Goal: Task Accomplishment & Management: Use online tool/utility

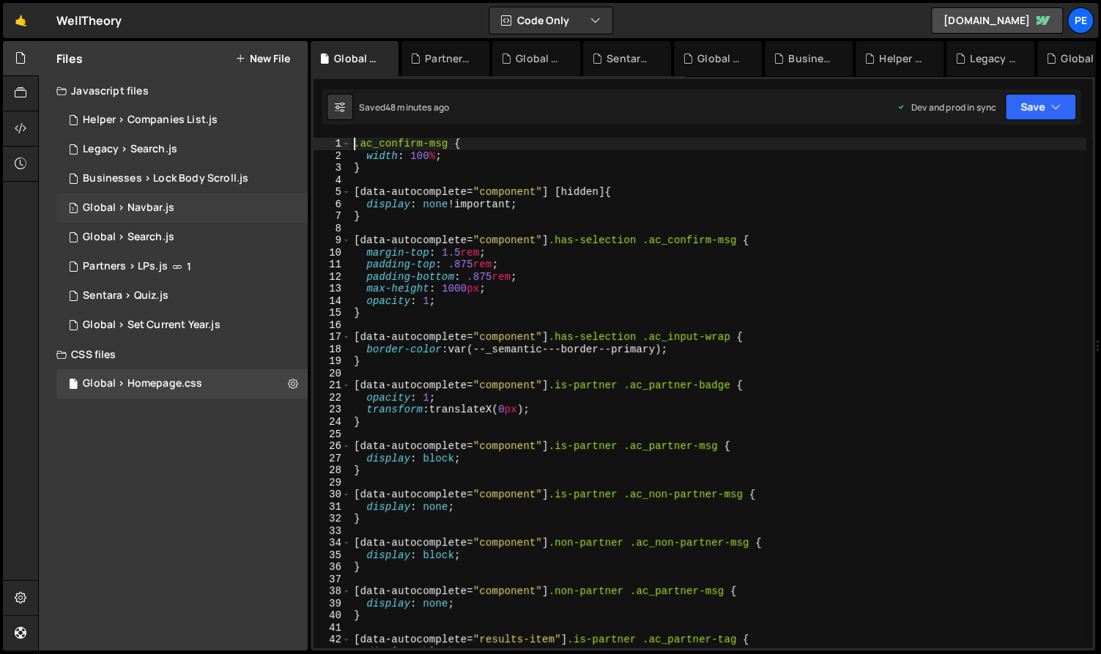
click at [176, 193] on div "1 Global > Navbar.js 0" at bounding box center [181, 207] width 251 height 29
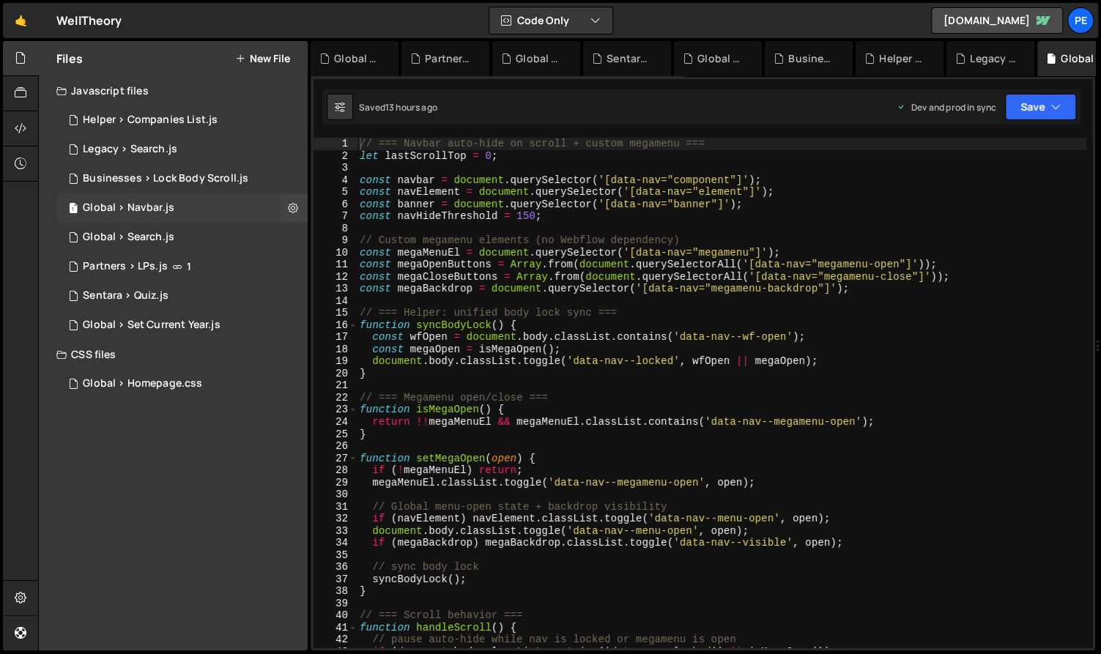
click at [169, 204] on div "Global > Navbar.js" at bounding box center [129, 207] width 92 height 13
click at [611, 282] on div "// === Navbar auto-hide on scroll + custom megamenu === let lastScrollTop = 0 ;…" at bounding box center [722, 405] width 730 height 535
type textarea "syncBodyLock();"
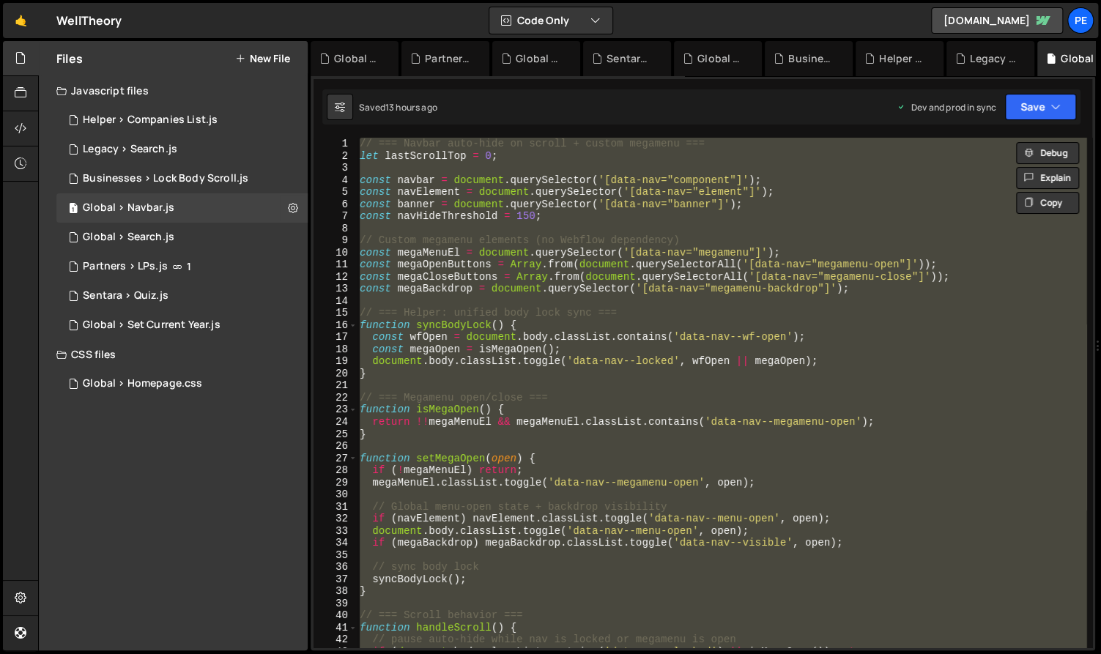
click at [461, 306] on div "// === Navbar auto-hide on scroll + custom megamenu === let lastScrollTop = 0 ;…" at bounding box center [722, 405] width 730 height 535
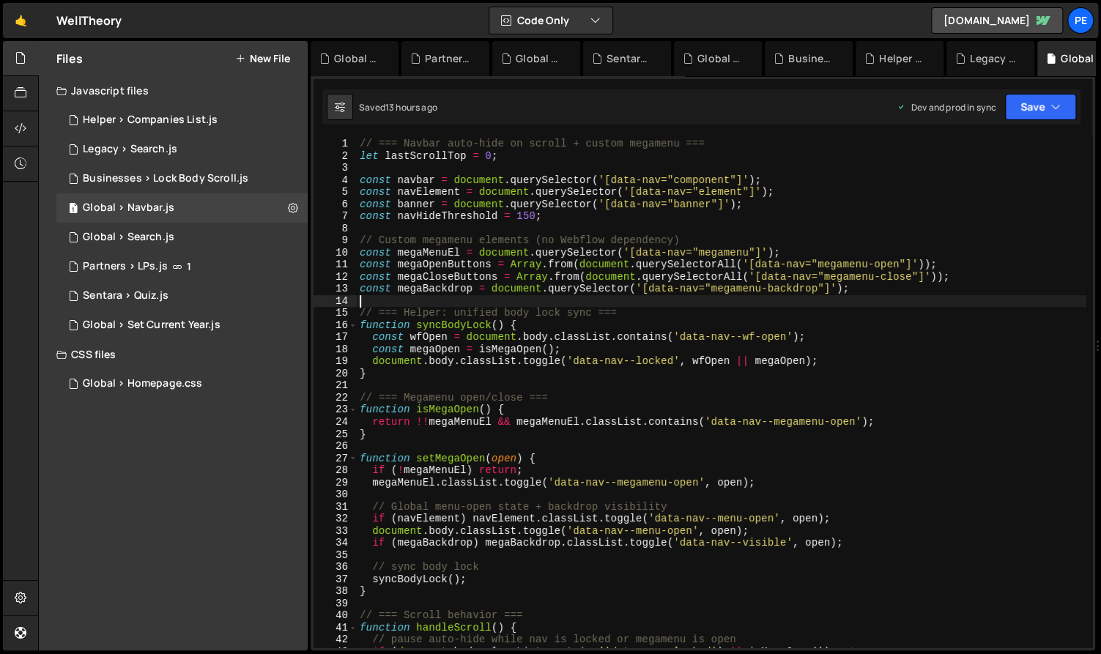
type textarea "me"
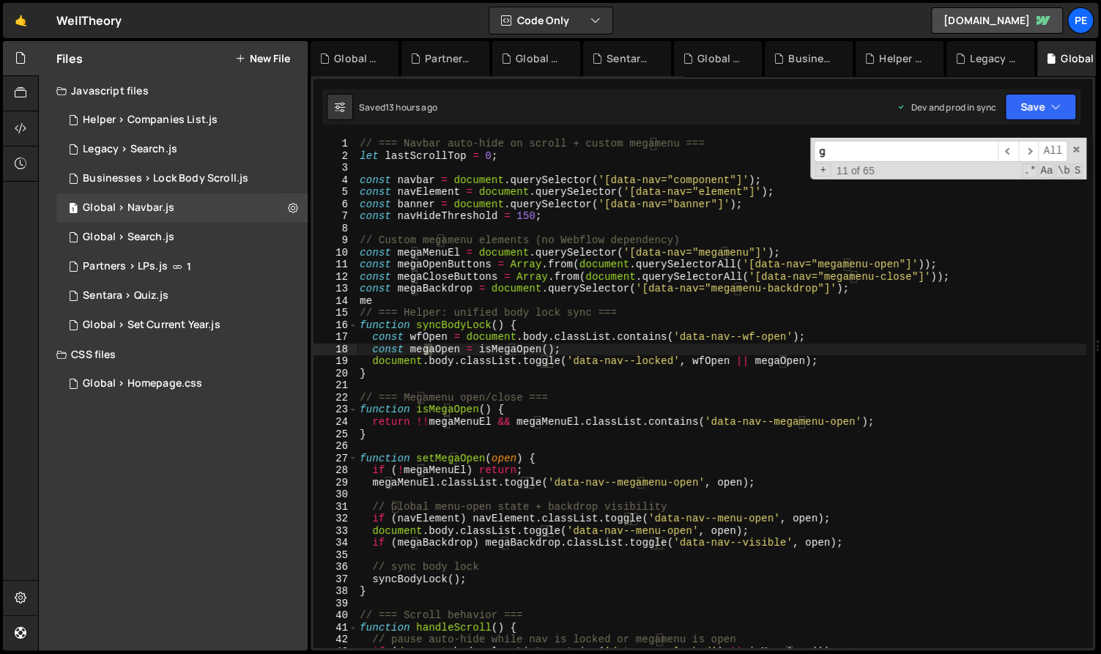
type input "g"
type textarea "const megaOpen = isMegaOpen();"
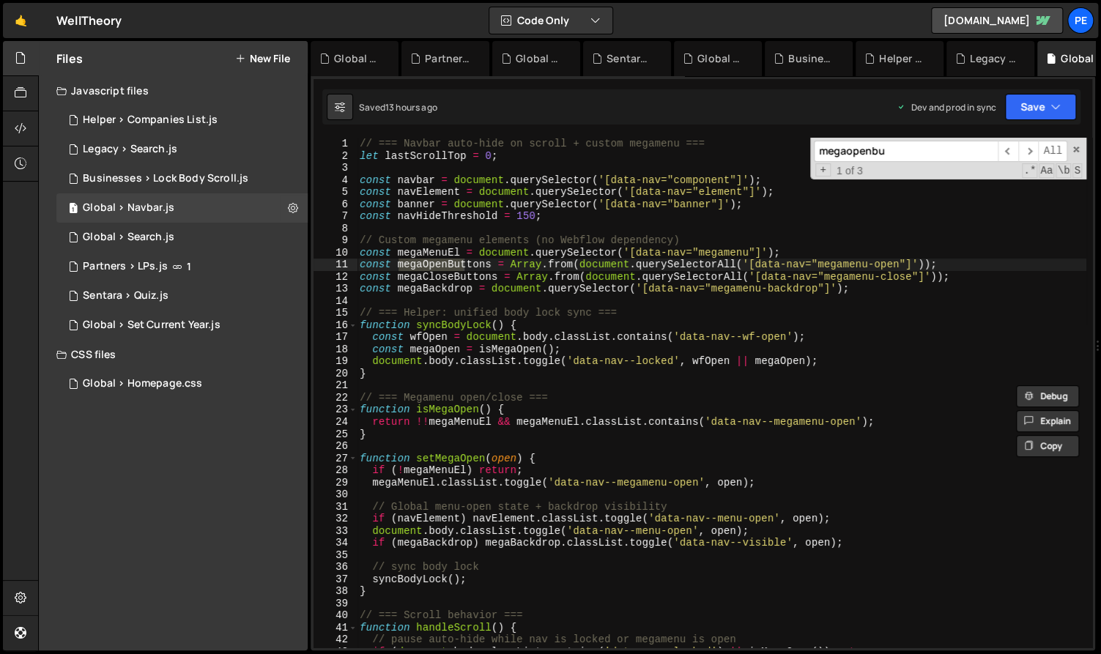
scroll to position [749, 0]
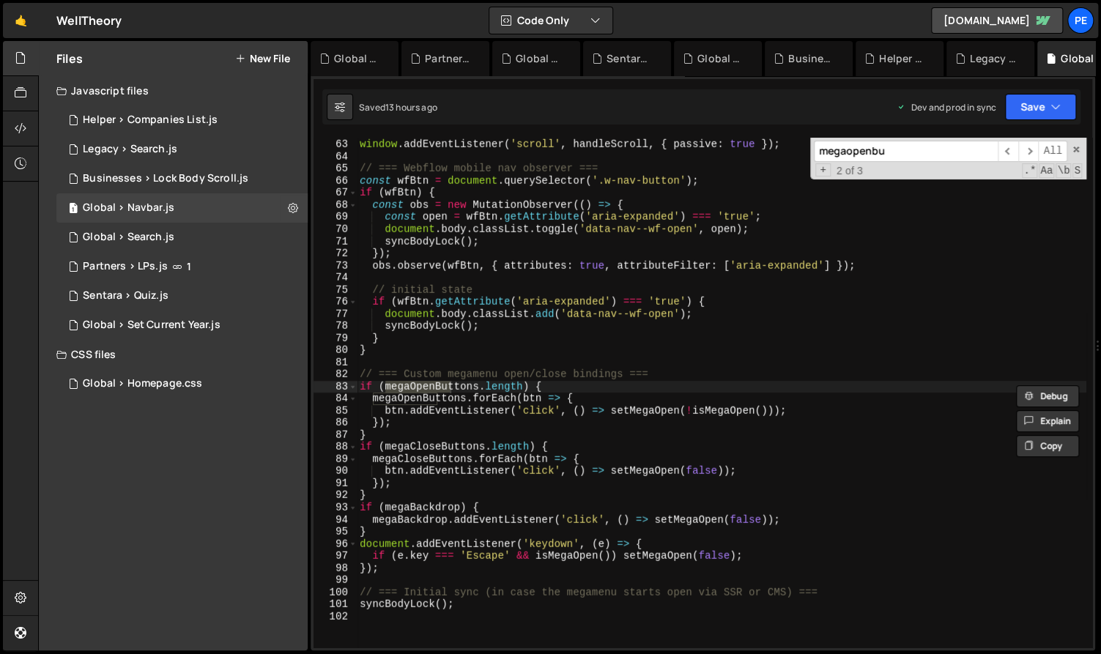
type input "megaopenbu"
click at [595, 399] on div "window . addEventListener ( 'scroll' , handleScroll , { passive : true }) ; // …" at bounding box center [722, 394] width 730 height 535
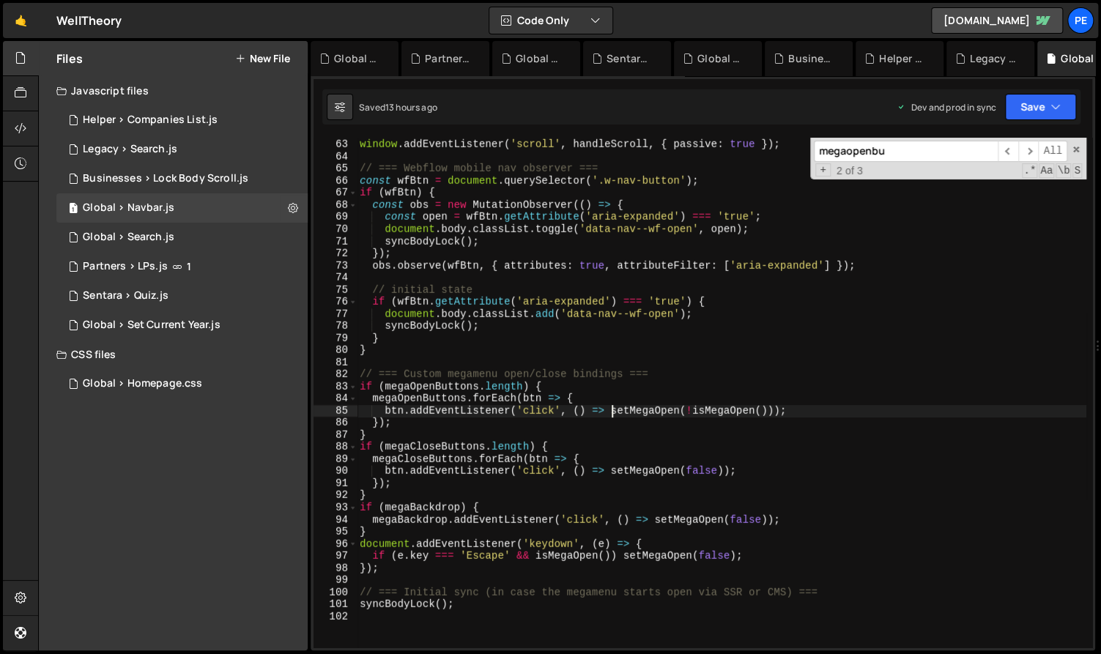
click at [610, 409] on div "window . addEventListener ( 'scroll' , handleScroll , { passive : true }) ; // …" at bounding box center [722, 394] width 730 height 535
click at [620, 401] on div "window . addEventListener ( 'scroll' , handleScroll , { passive : true }) ; // …" at bounding box center [722, 394] width 730 height 535
drag, startPoint x: 573, startPoint y: 409, endPoint x: 585, endPoint y: 412, distance: 12.1
click at [574, 410] on div "window . addEventListener ( 'scroll' , handleScroll , { passive : true }) ; // …" at bounding box center [722, 394] width 730 height 535
click at [412, 440] on div "window . addEventListener ( 'scroll' , handleScroll , { passive : true }) ; // …" at bounding box center [722, 394] width 730 height 535
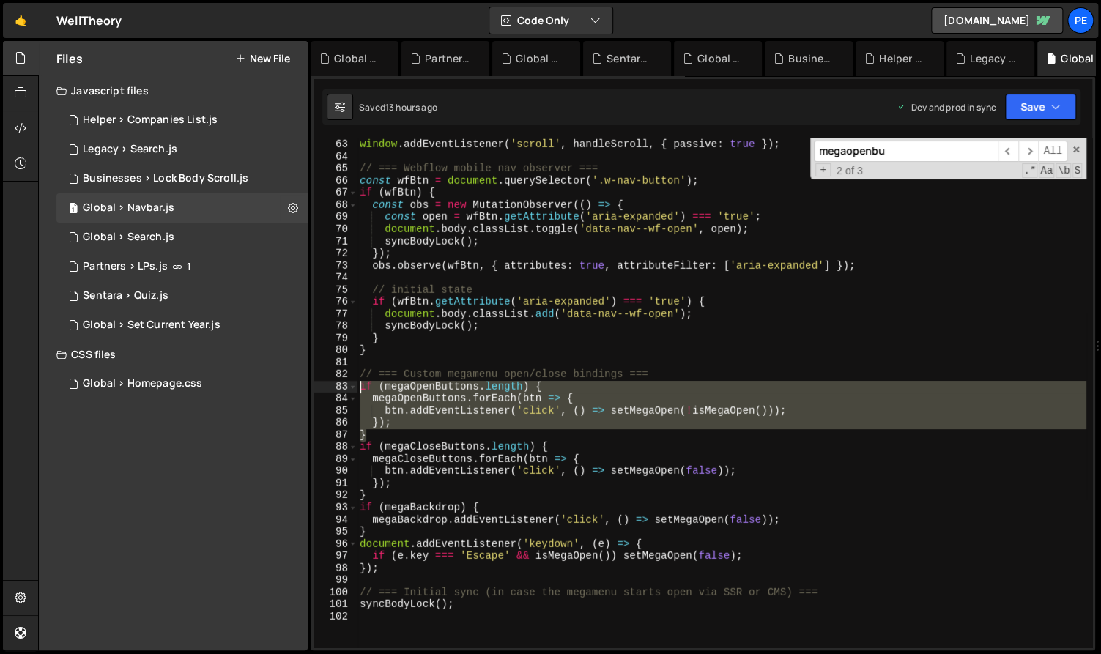
drag, startPoint x: 385, startPoint y: 437, endPoint x: 346, endPoint y: 386, distance: 63.7
click at [345, 387] on div "} 62 63 64 65 66 67 68 69 70 71 72 73 74 75 76 77 78 79 80 81 82 83 84 85 86 87…" at bounding box center [702, 393] width 779 height 510
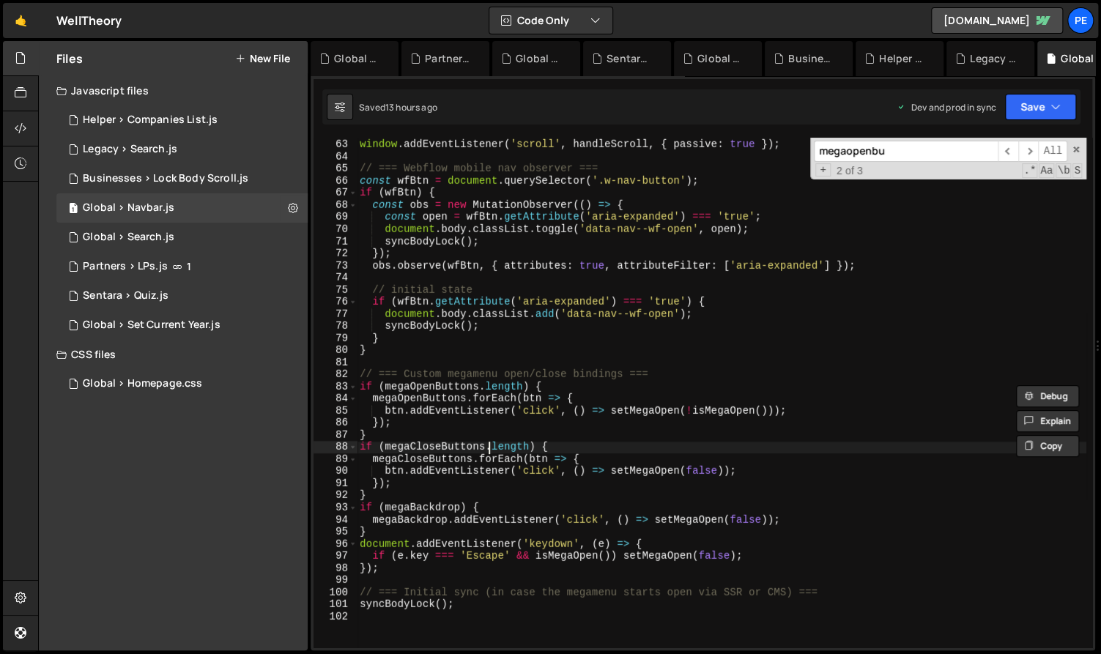
click at [487, 450] on div "window . addEventListener ( 'scroll' , handleScroll , { passive : true }) ; // …" at bounding box center [722, 394] width 730 height 535
click at [458, 483] on div "window . addEventListener ( 'scroll' , handleScroll , { passive : true }) ; // …" at bounding box center [722, 394] width 730 height 535
click at [387, 475] on div "window . addEventListener ( 'scroll' , handleScroll , { passive : true }) ; // …" at bounding box center [722, 394] width 730 height 535
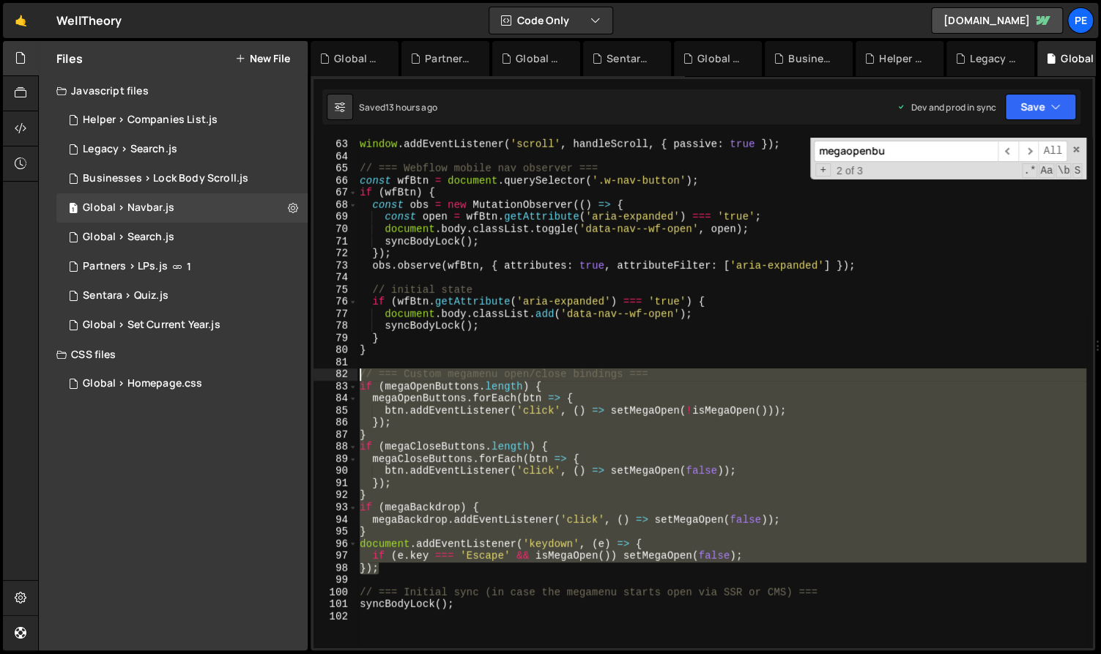
type textarea "// === Custom megamenu open/close bindings === if (megaOpenButtons.length) {"
drag, startPoint x: 409, startPoint y: 573, endPoint x: 341, endPoint y: 376, distance: 208.2
click at [341, 376] on div "// === Custom megamenu open/close bindings === if (megaOpenButtons.length) { 62…" at bounding box center [702, 393] width 779 height 510
paste textarea
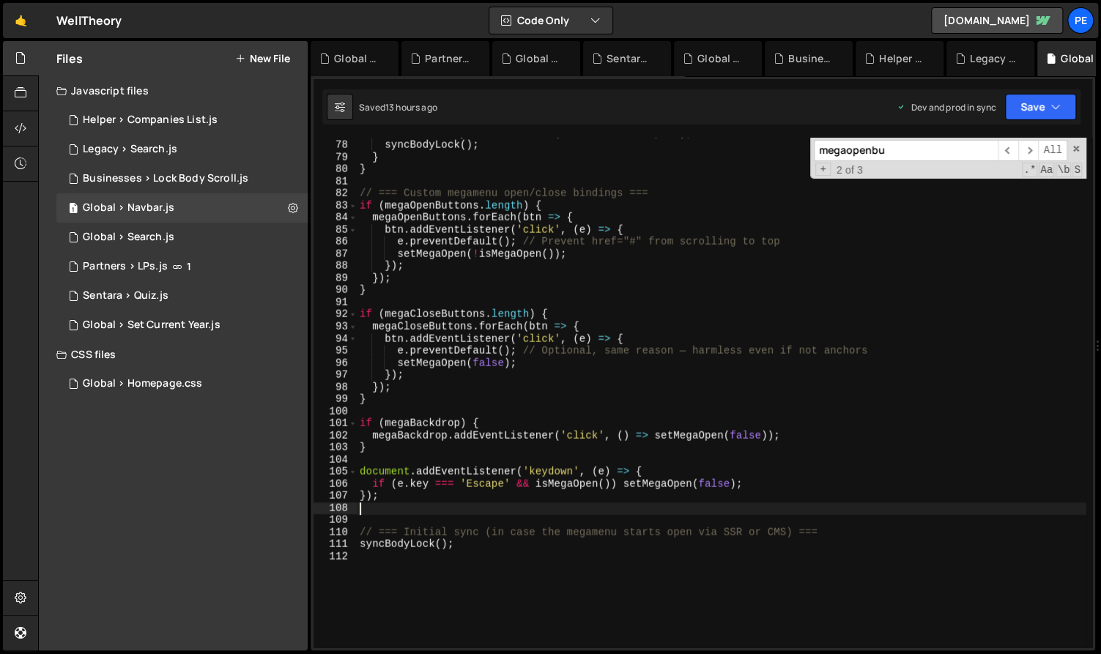
scroll to position [-1, 0]
type textarea "if (e.key === 'Escape' && isMegaOpen()) setMegaOpen(false); });"
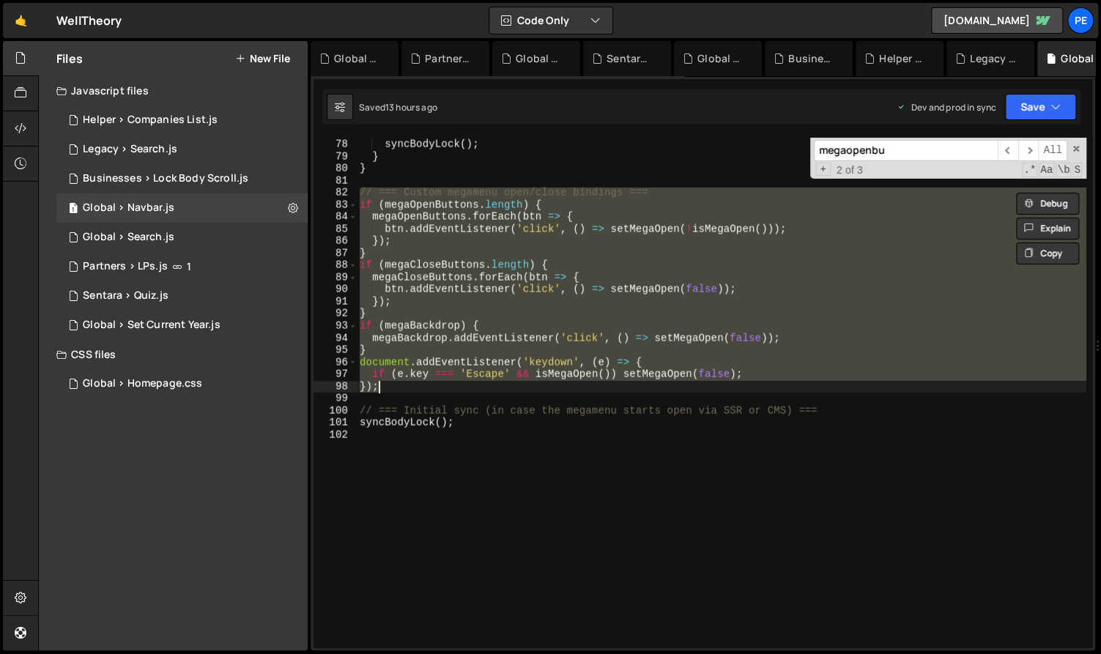
scroll to position [930, 0]
paste textarea
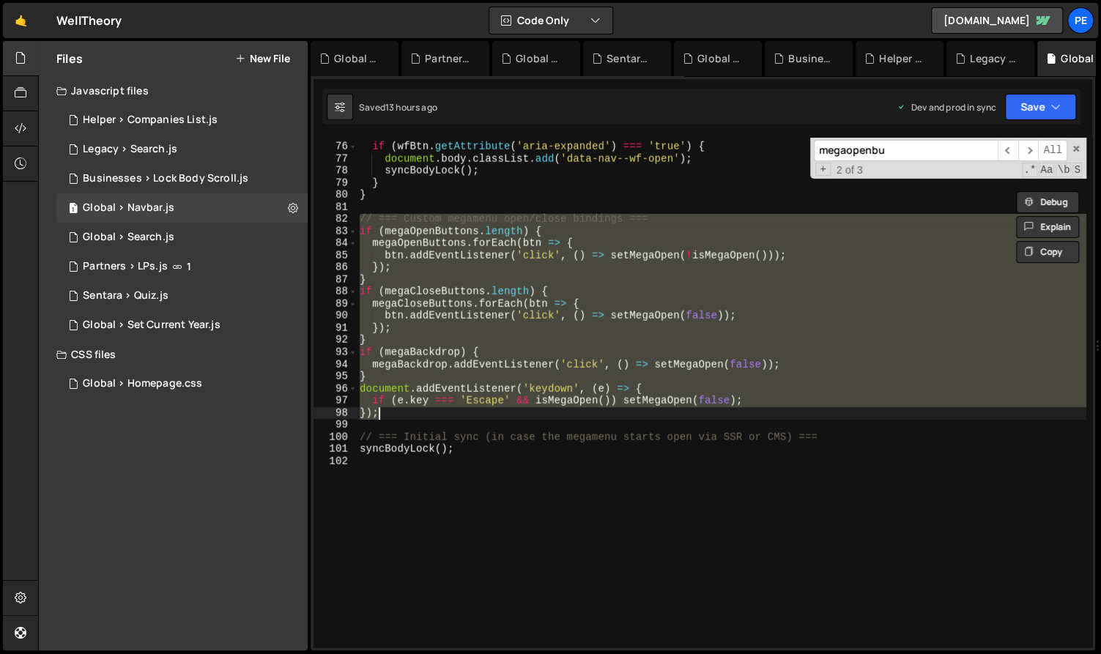
scroll to position [870, 0]
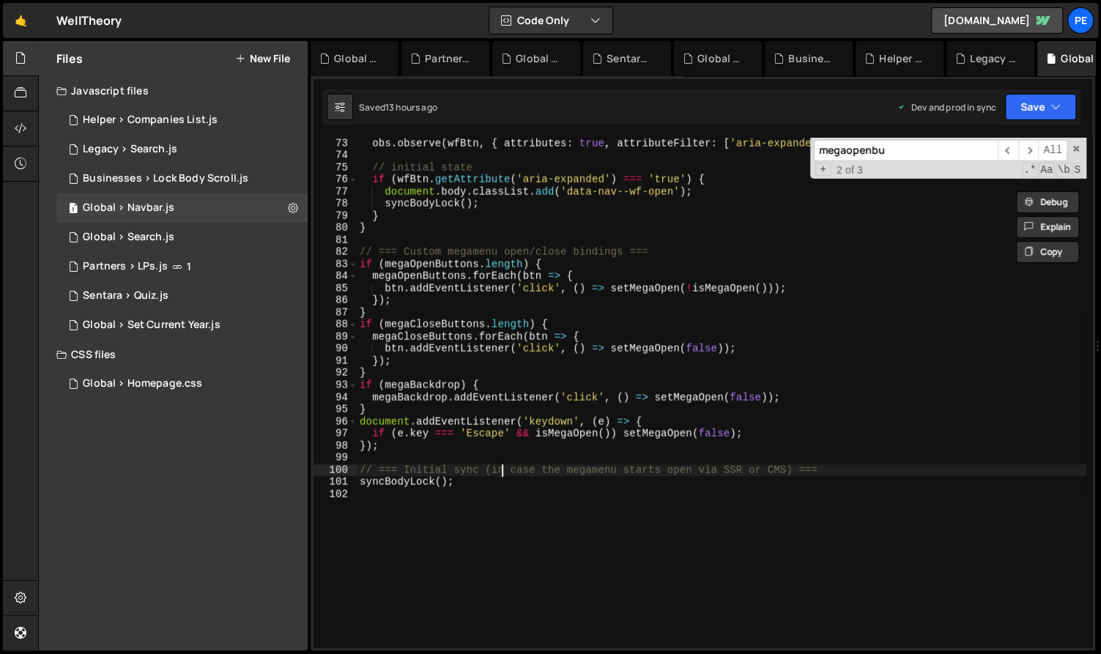
click at [504, 473] on div "}) ; obs . observe ( wfBtn , { attributes : true , attributeFilter : [ 'aria-ex…" at bounding box center [722, 392] width 730 height 535
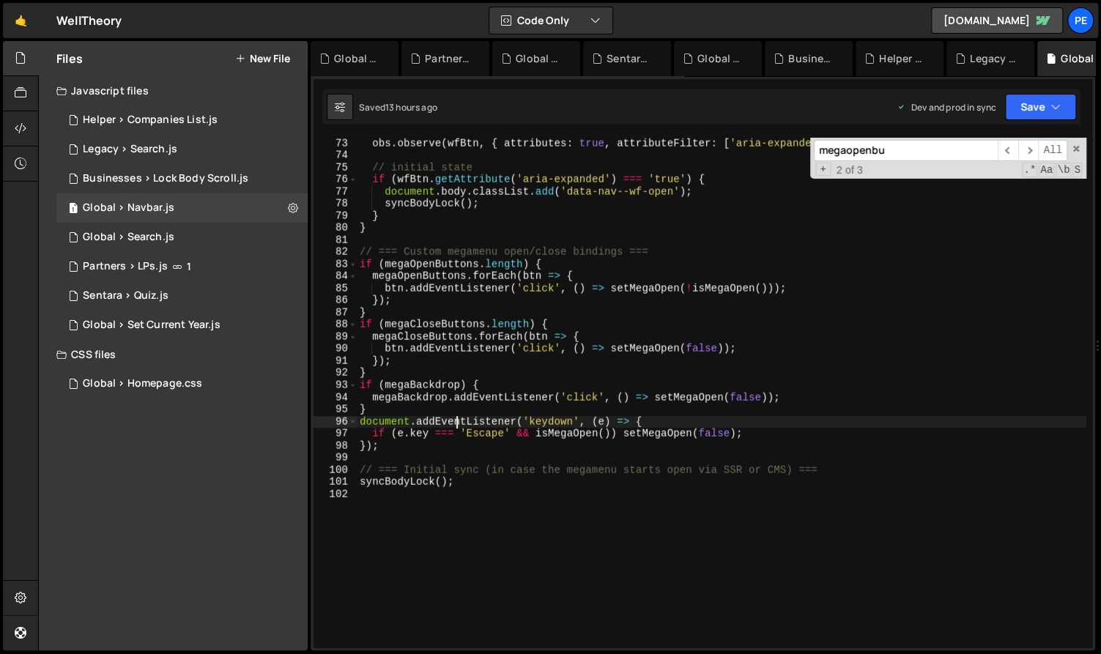
click at [457, 426] on div "}) ; obs . observe ( wfBtn , { attributes : true , attributeFilter : [ 'aria-ex…" at bounding box center [722, 392] width 730 height 535
type textarea "document.addEventListener('keydown', (e) => {"
click at [439, 454] on div "}) ; obs . observe ( wfBtn , { attributes : true , attributeFilter : [ 'aria-ex…" at bounding box center [722, 392] width 730 height 535
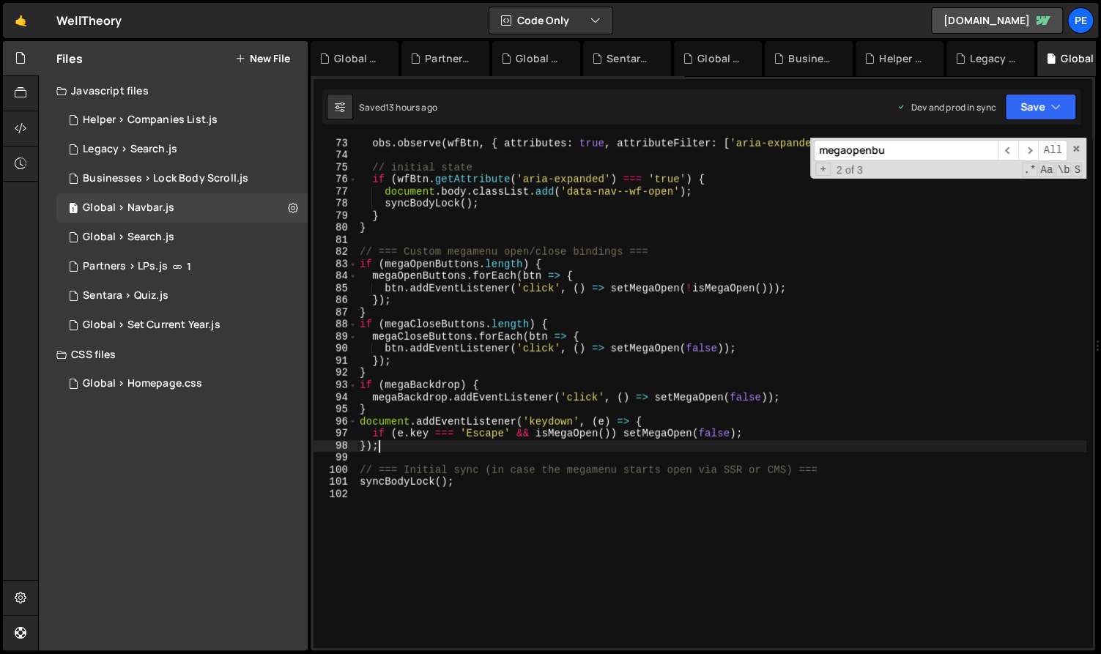
click at [429, 450] on div "}) ; obs . observe ( wfBtn , { attributes : true , attributeFilter : [ 'aria-ex…" at bounding box center [722, 392] width 730 height 535
click at [357, 246] on div "82" at bounding box center [335, 252] width 44 height 12
click at [360, 249] on div "}) ; obs . observe ( wfBtn , { attributes : true , attributeFilter : [ 'aria-ex…" at bounding box center [722, 392] width 730 height 535
type textarea "// === Custom megamenu open/close bindings === if (megaOpenButtons.length) {"
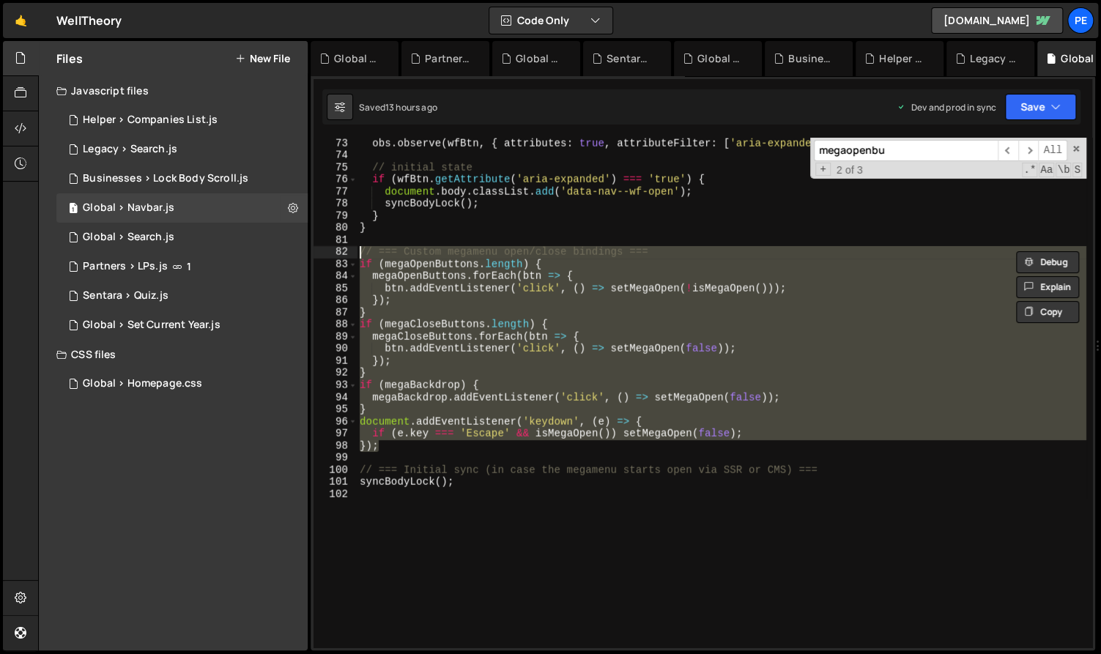
paste textarea
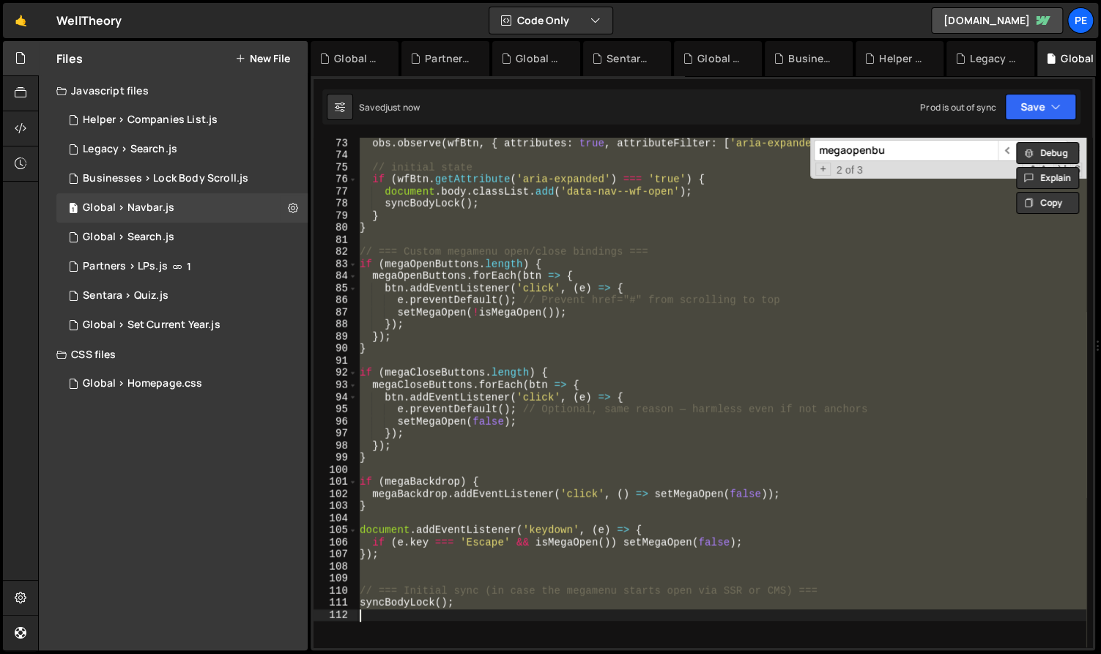
type textarea "if (e.key === 'Escape' && isMegaOpen()) setMegaOpen(false); });"
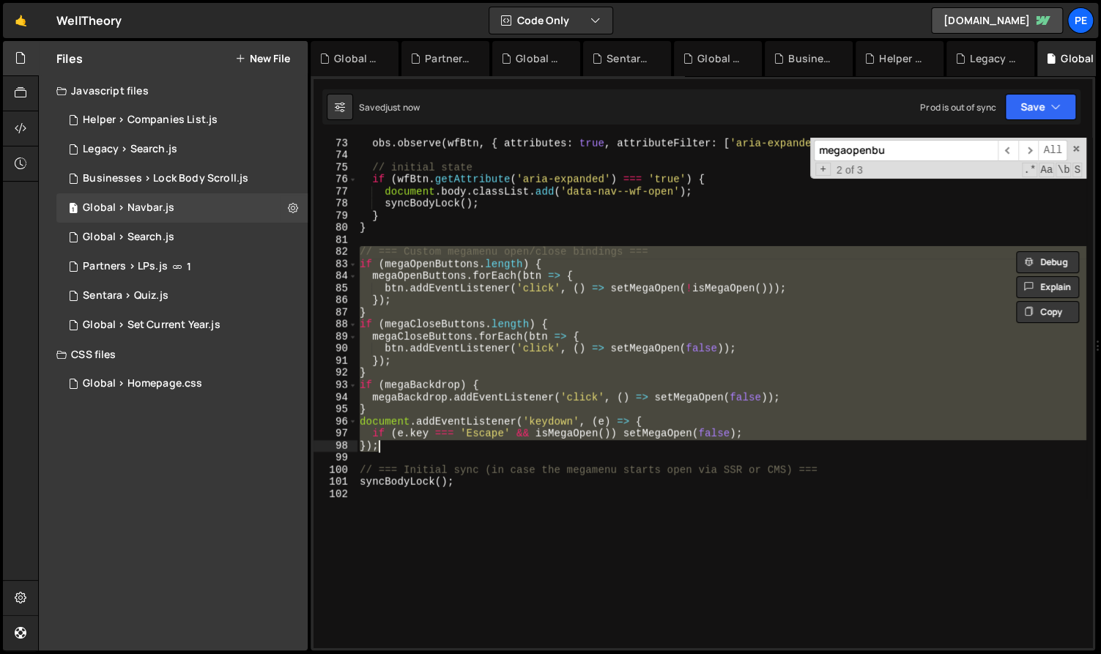
paste textarea
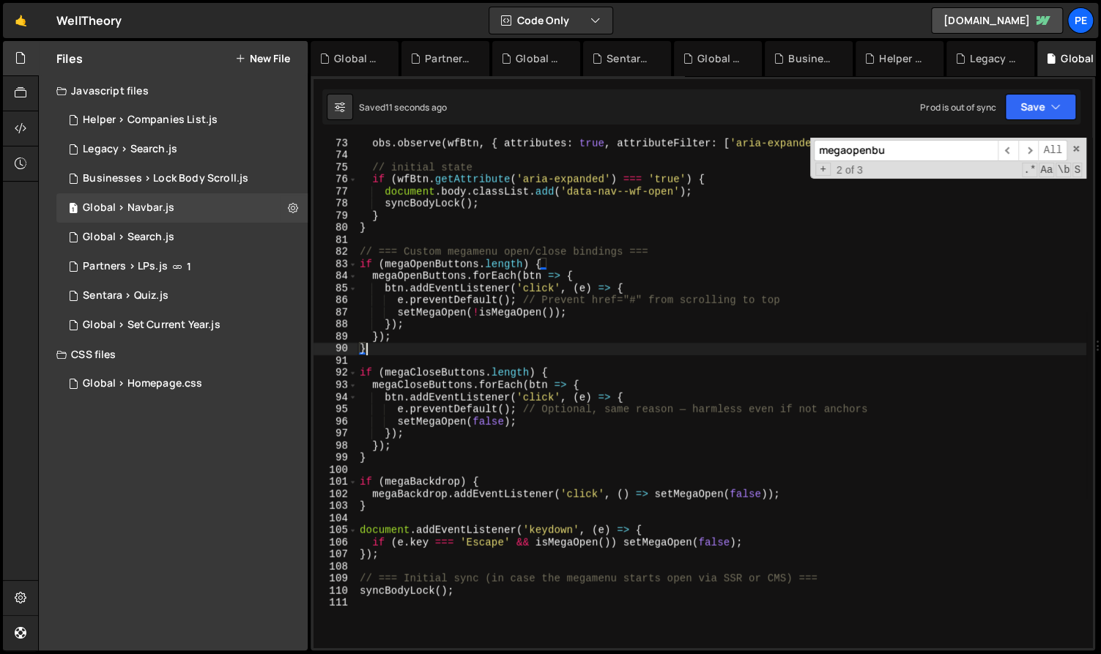
click at [425, 352] on div "}) ; obs . observe ( wfBtn , { attributes : true , attributeFilter : [ 'aria-ex…" at bounding box center [722, 392] width 730 height 535
type textarea "}"
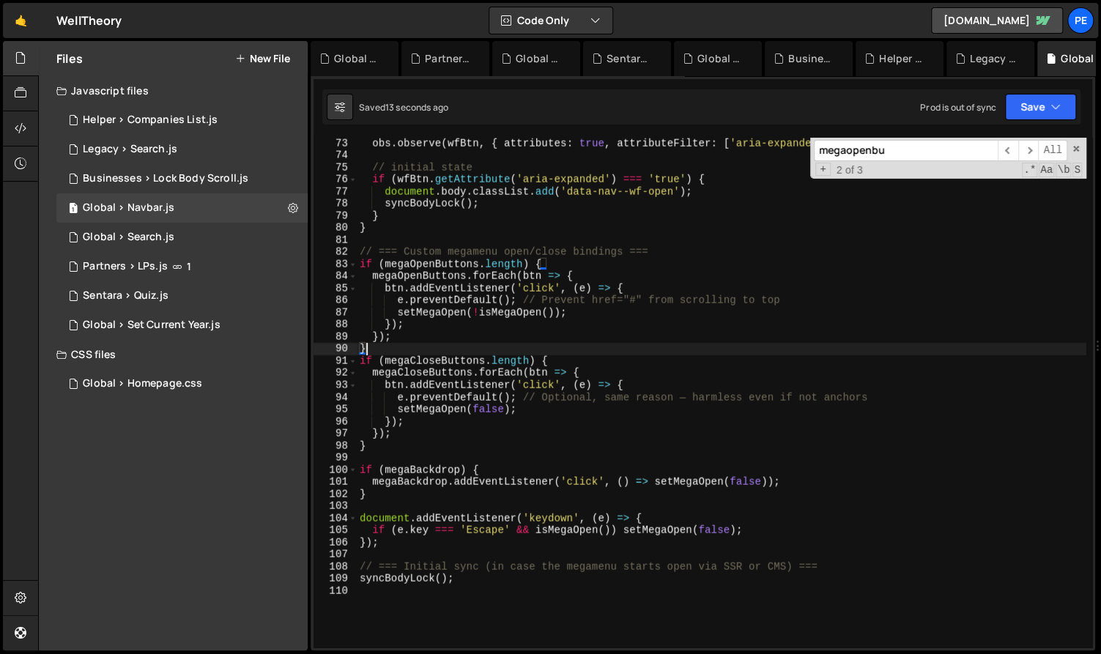
click at [390, 461] on div "}) ; obs . observe ( wfBtn , { attributes : true , attributeFilter : [ 'aria-ex…" at bounding box center [722, 392] width 730 height 535
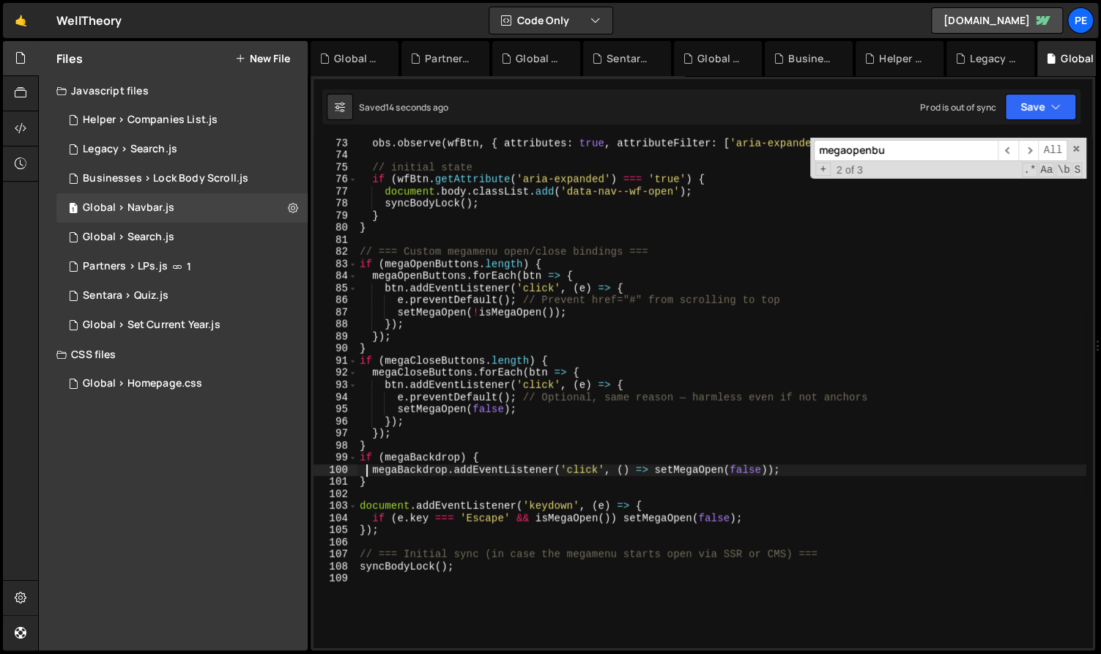
type textarea "}"
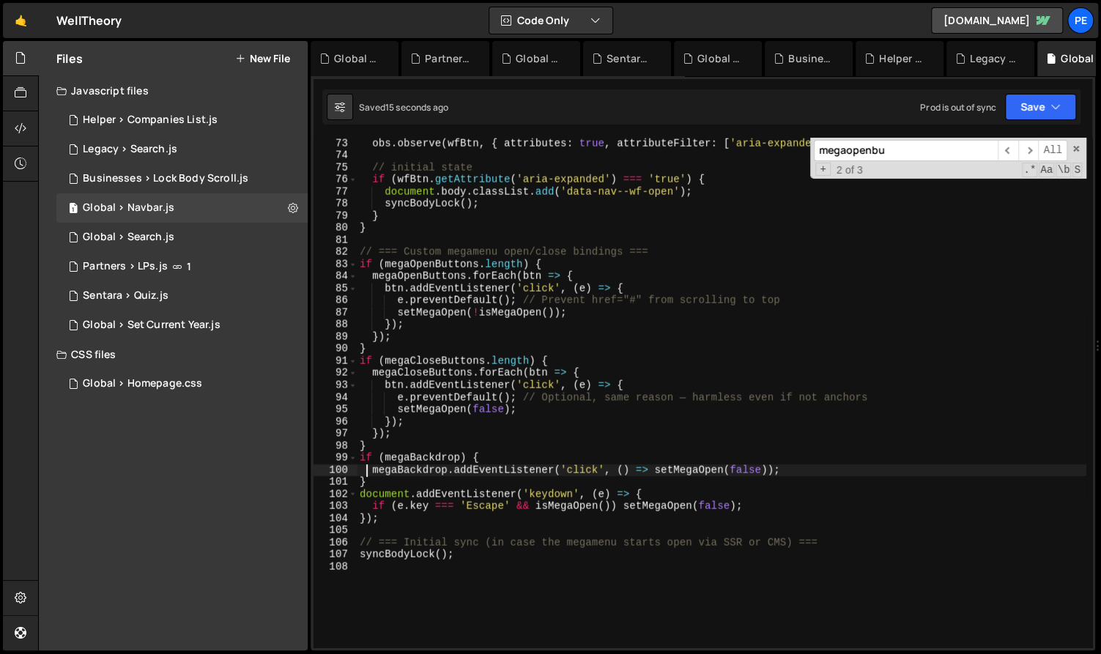
type textarea "// === Navbar auto-hide on scroll + custom megamenu ==="
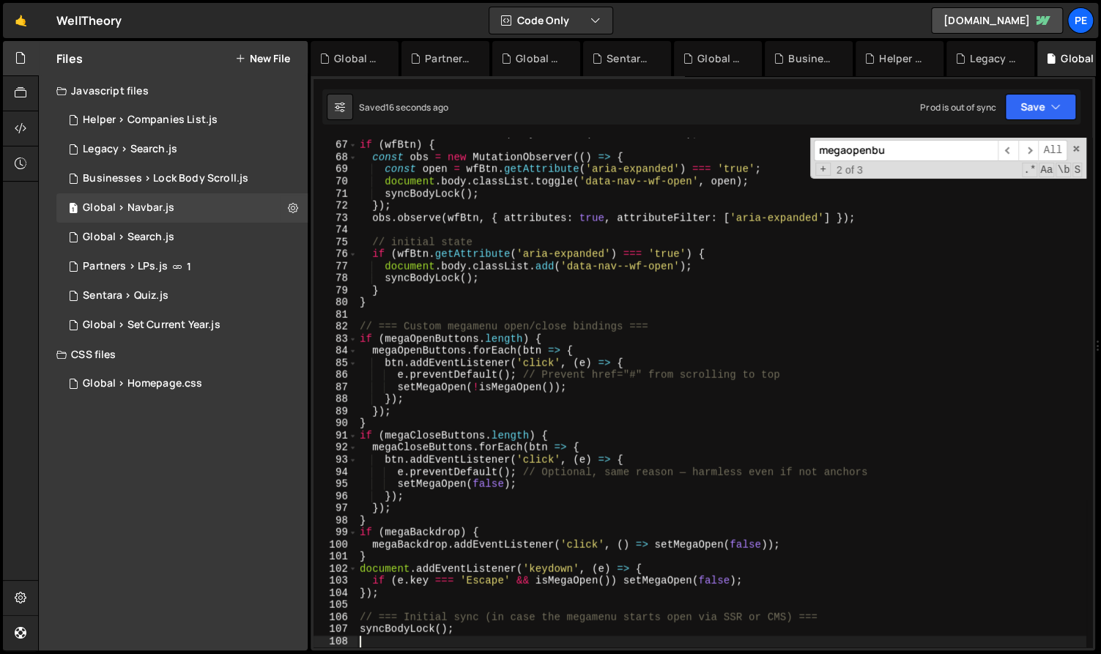
scroll to position [796, 0]
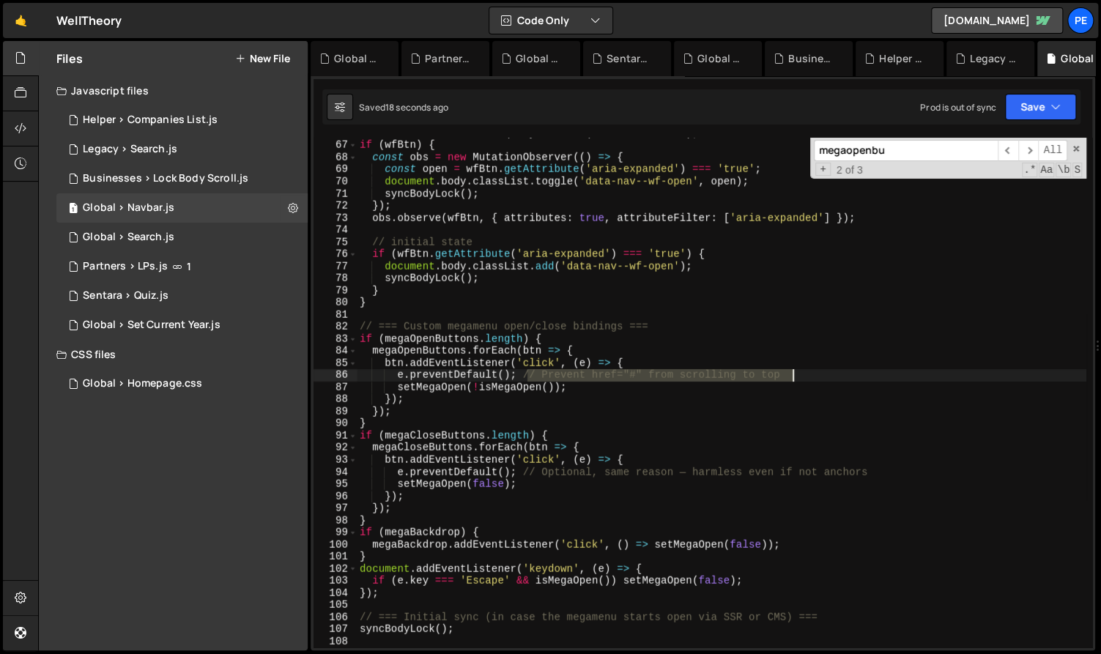
drag, startPoint x: 529, startPoint y: 374, endPoint x: 798, endPoint y: 374, distance: 268.8
click at [798, 374] on div "const wfBtn = document . querySelector ( '.w-nav-button' ) ; if ( wfBtn ) { con…" at bounding box center [722, 394] width 730 height 535
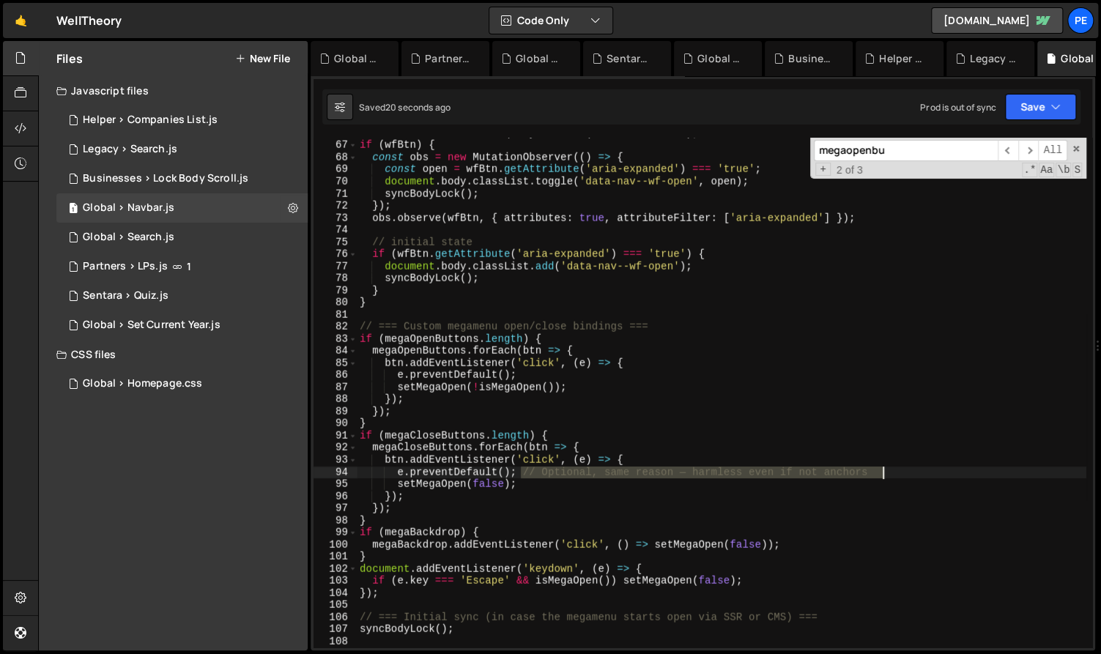
drag, startPoint x: 522, startPoint y: 475, endPoint x: 888, endPoint y: 467, distance: 366.3
click at [888, 467] on div "const wfBtn = document . querySelector ( '.w-nav-button' ) ; if ( wfBtn ) { con…" at bounding box center [722, 394] width 730 height 535
drag, startPoint x: 1083, startPoint y: 141, endPoint x: 1074, endPoint y: 149, distance: 13.0
click at [1083, 141] on div "megaopenbu ​ ​ All Replace All + 2 of 3 .* Aa \b S" at bounding box center [948, 158] width 276 height 42
click at [1074, 149] on span at bounding box center [1076, 149] width 10 height 10
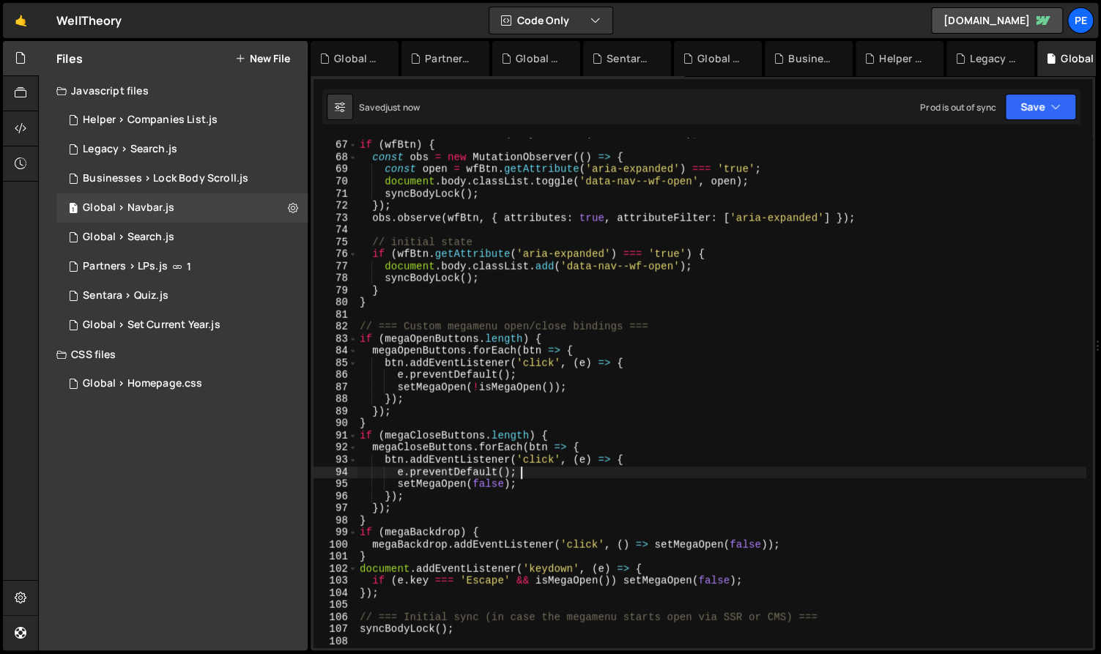
click at [844, 261] on div "const wfBtn = document . querySelector ( '.w-nav-button' ) ; if ( wfBtn ) { con…" at bounding box center [722, 394] width 730 height 535
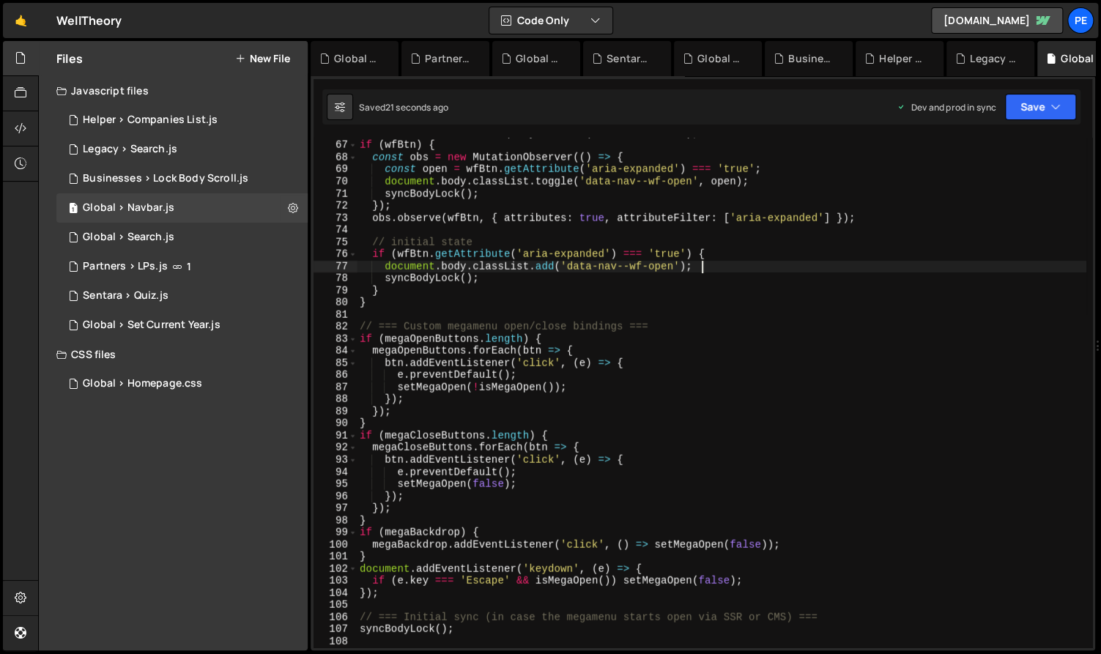
click at [454, 297] on div "const wfBtn = document . querySelector ( '.w-nav-button' ) ; if ( wfBtn ) { con…" at bounding box center [722, 394] width 730 height 535
type textarea "}"
